Goal: Task Accomplishment & Management: Manage account settings

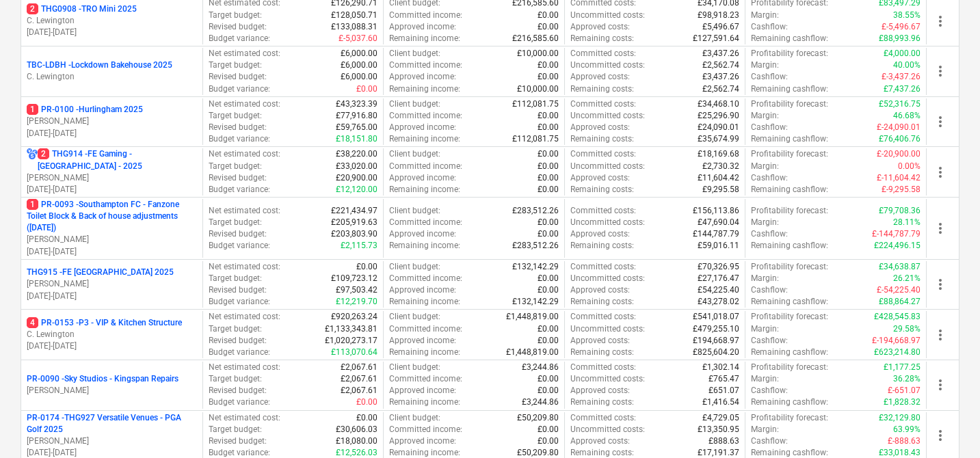
scroll to position [691, 0]
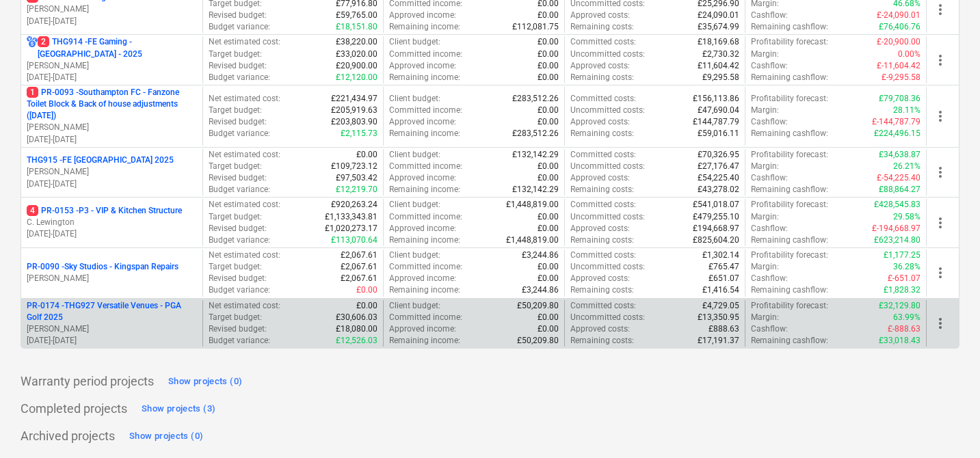
click at [151, 308] on p "PR-0174 - THG927 Versatile Venues - PGA Golf 2025" at bounding box center [112, 311] width 170 height 23
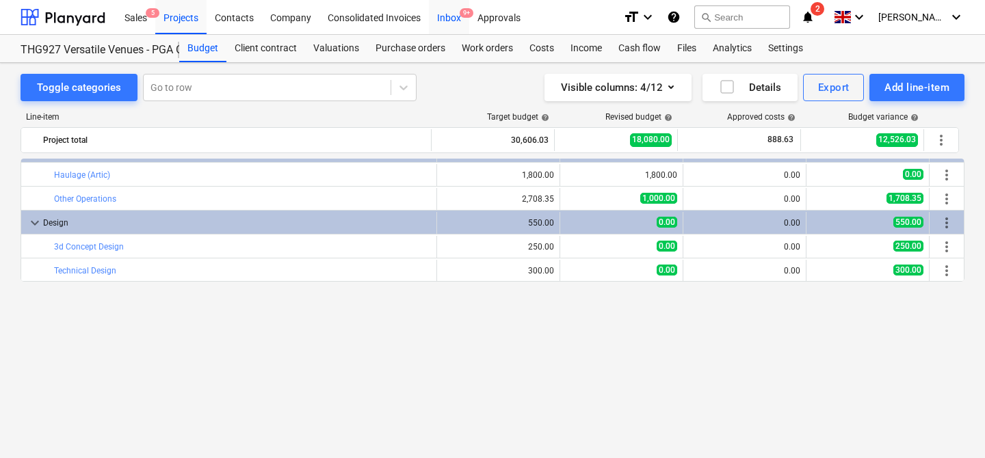
scroll to position [196, 0]
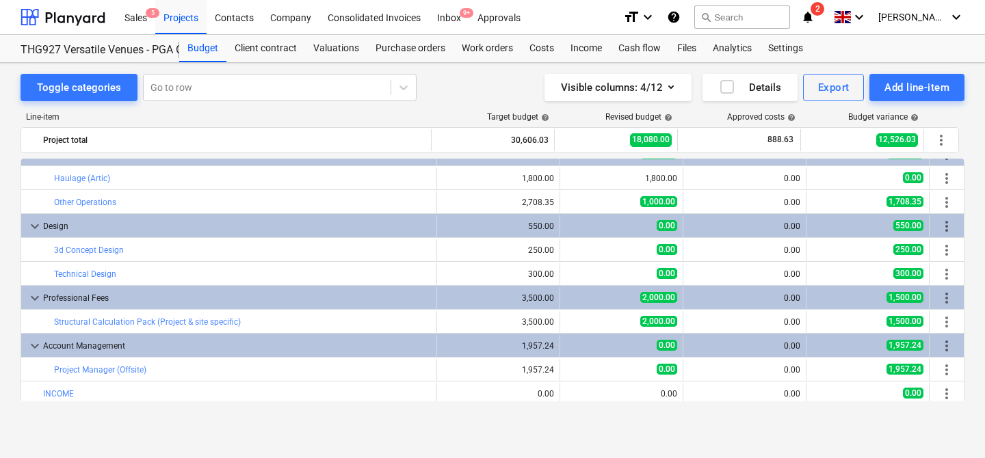
scroll to position [380, 0]
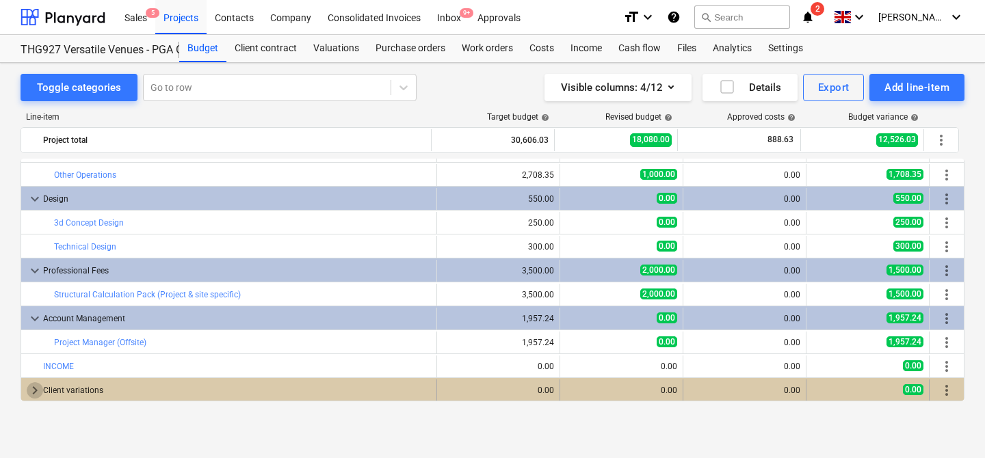
click at [30, 393] on span "keyboard_arrow_right" at bounding box center [35, 390] width 16 height 16
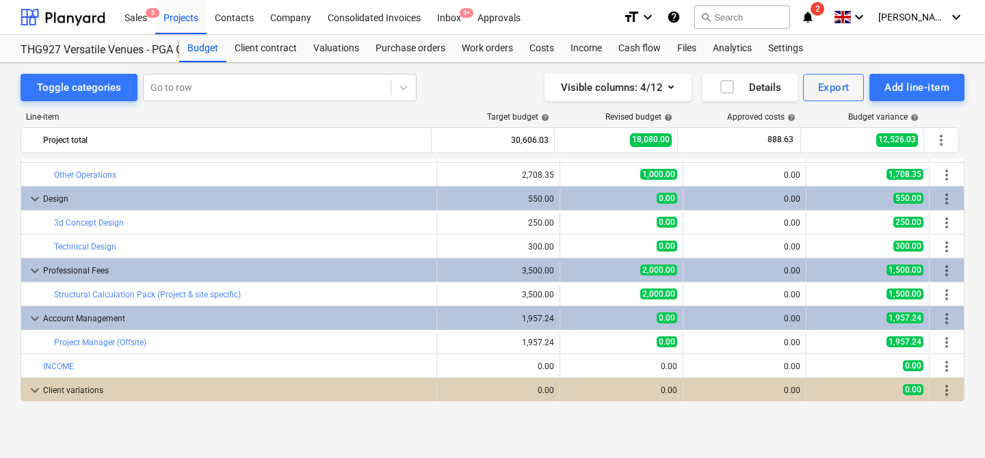
scroll to position [404, 0]
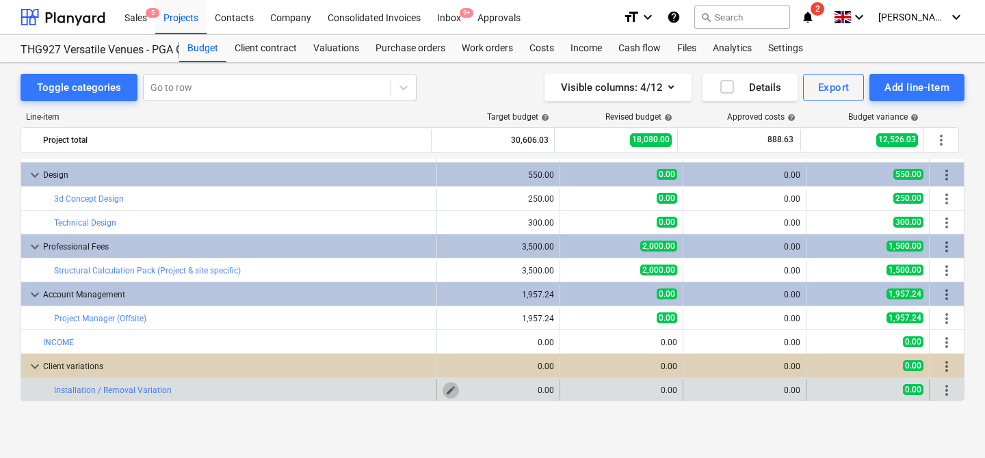
click at [449, 390] on span "edit" at bounding box center [450, 390] width 11 height 11
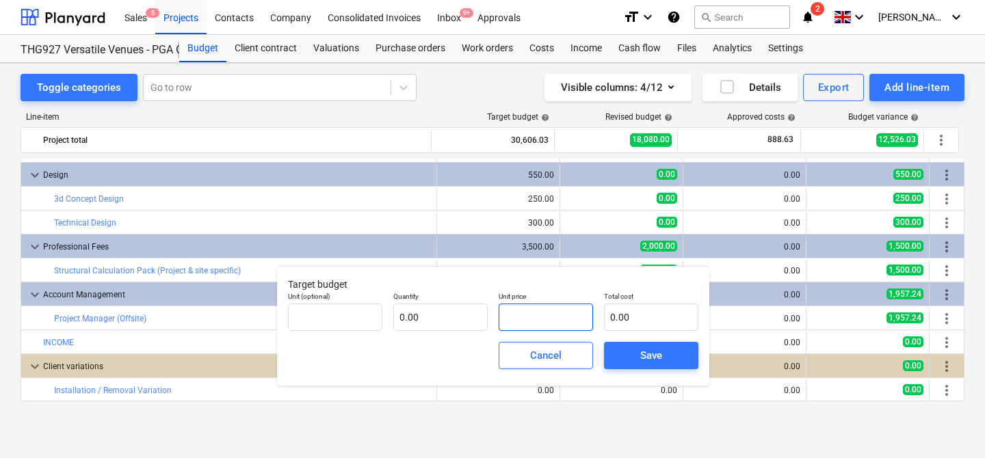
click at [523, 315] on input "text" at bounding box center [546, 317] width 94 height 27
type input "pcs"
type input "1"
type input "1.00"
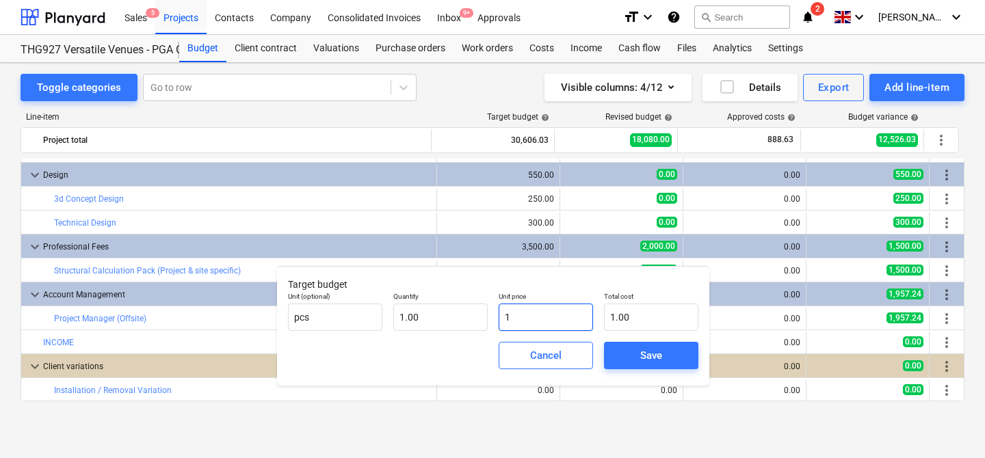
type input "10"
type input "10.00"
type input "100"
type input "100.00"
type input "1000"
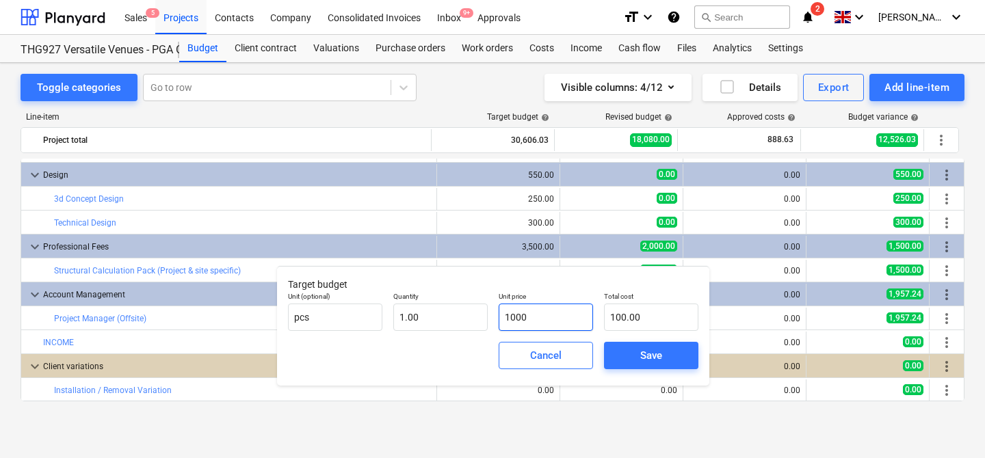
type input "1,000.00"
click at [667, 352] on span "Save" at bounding box center [652, 356] width 62 height 18
